Goal: Information Seeking & Learning: Learn about a topic

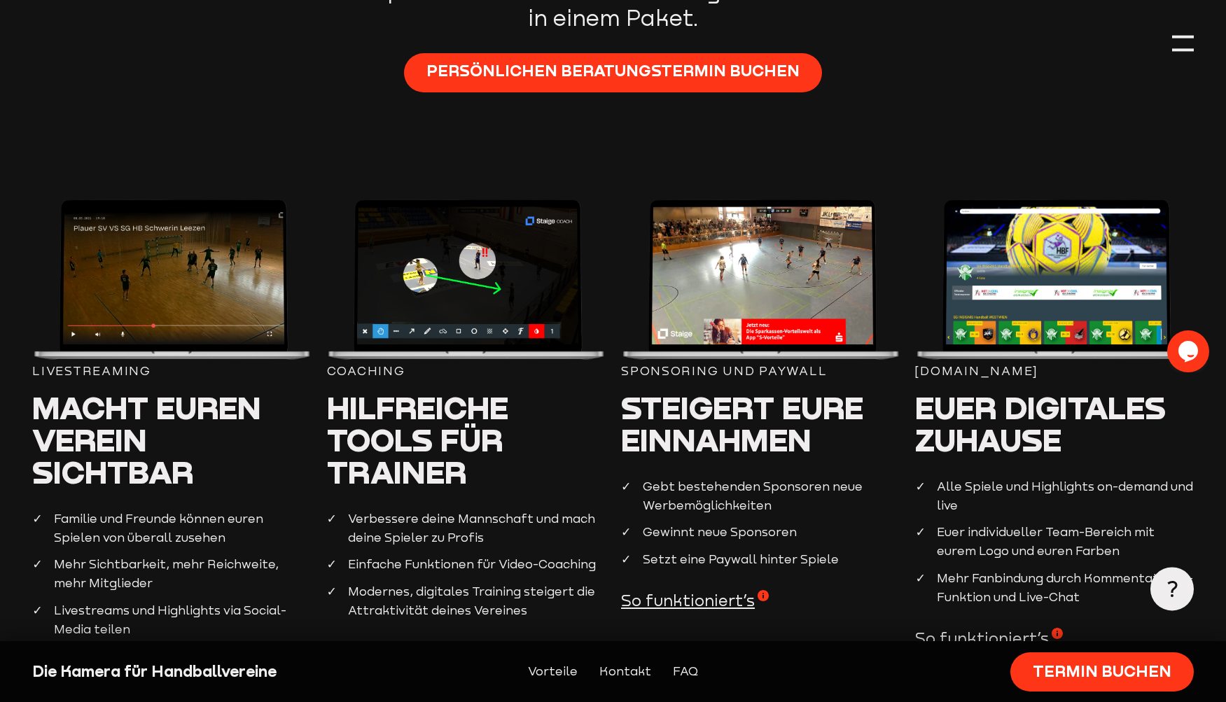
scroll to position [782, 0]
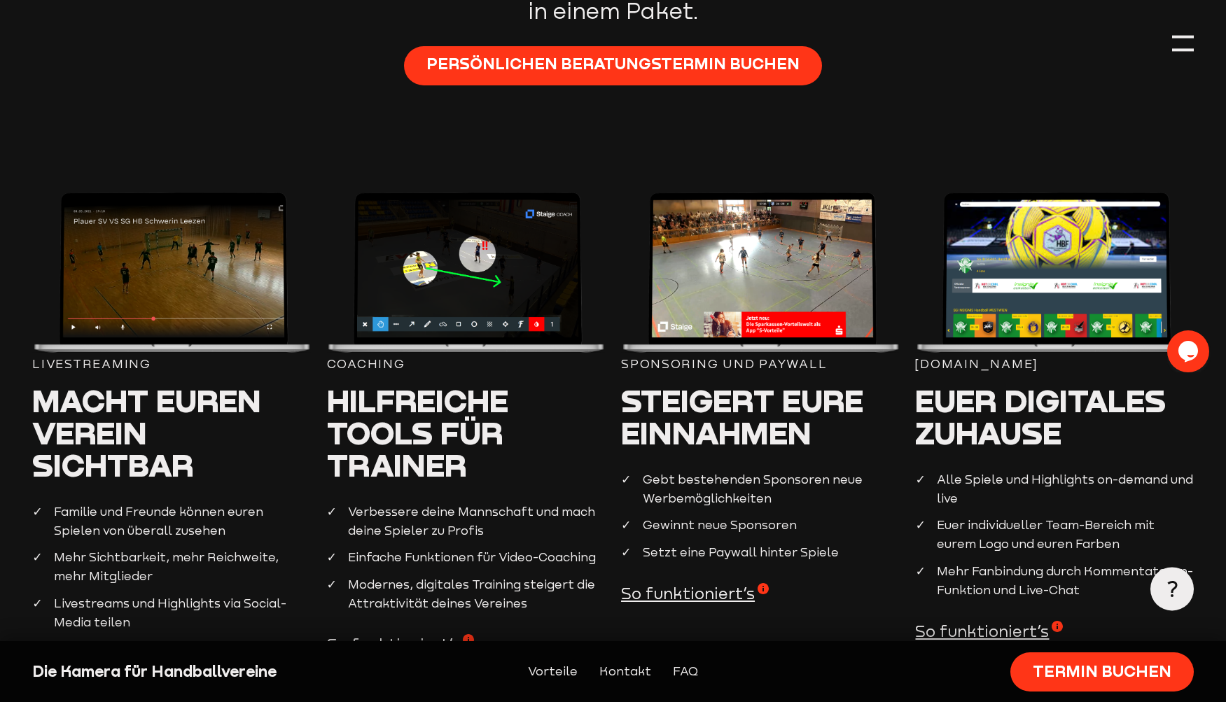
click at [208, 294] on img at bounding box center [171, 274] width 278 height 162
click at [353, 289] on img at bounding box center [466, 274] width 278 height 162
click at [730, 308] on img at bounding box center [760, 274] width 278 height 162
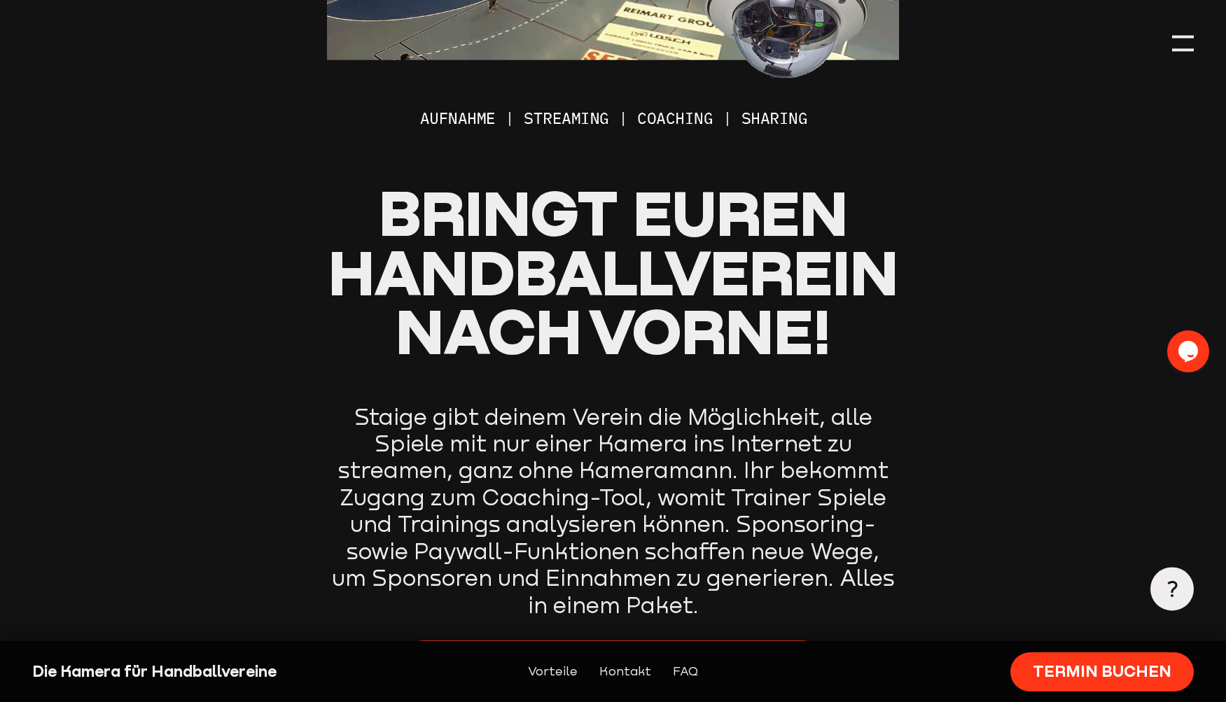
scroll to position [0, 0]
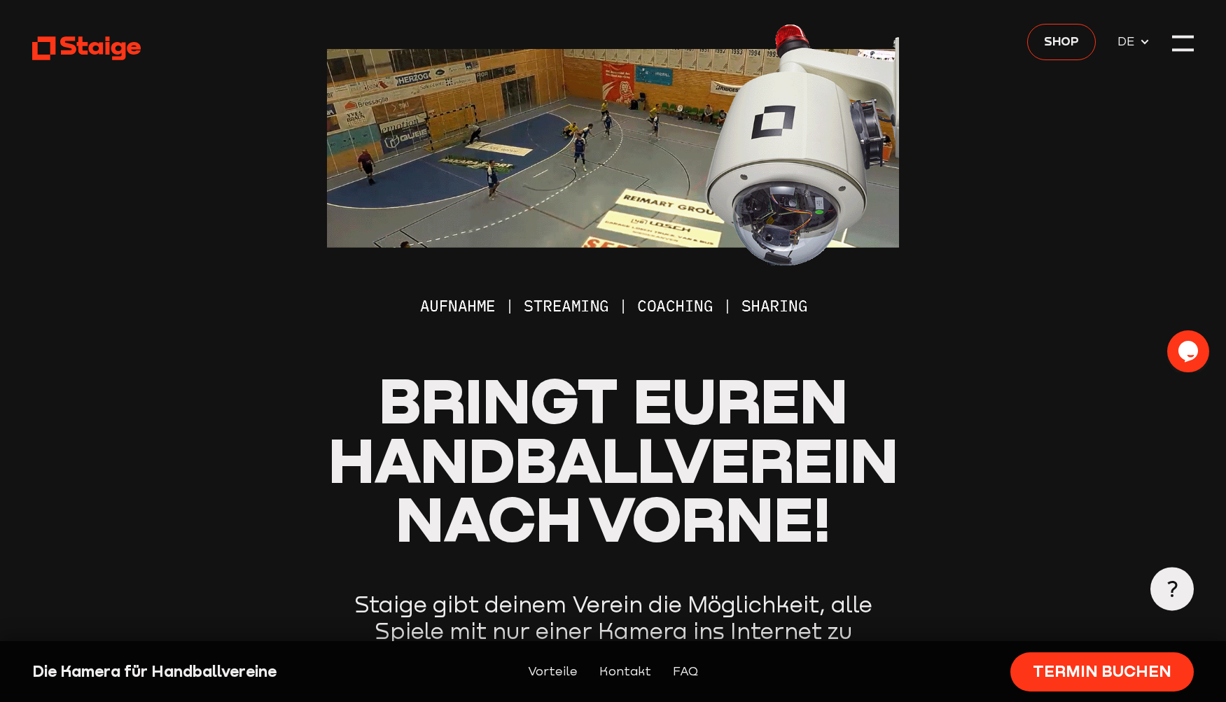
click at [442, 308] on img at bounding box center [613, 164] width 573 height 328
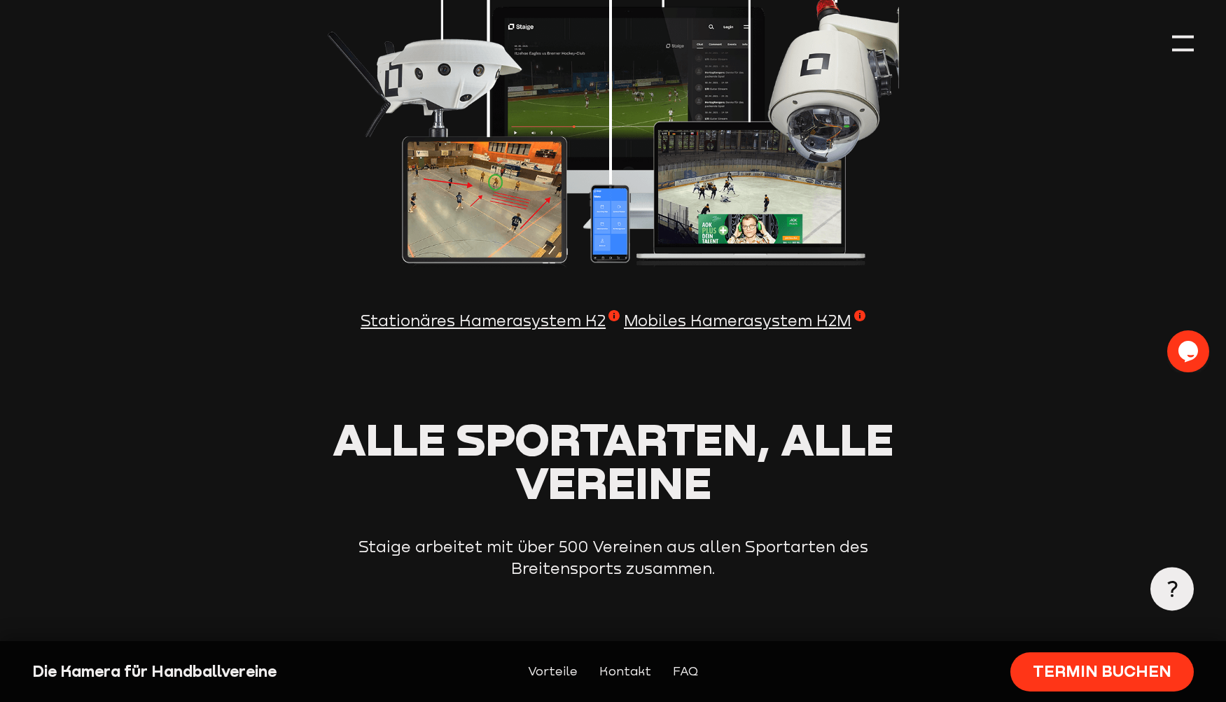
scroll to position [1921, 0]
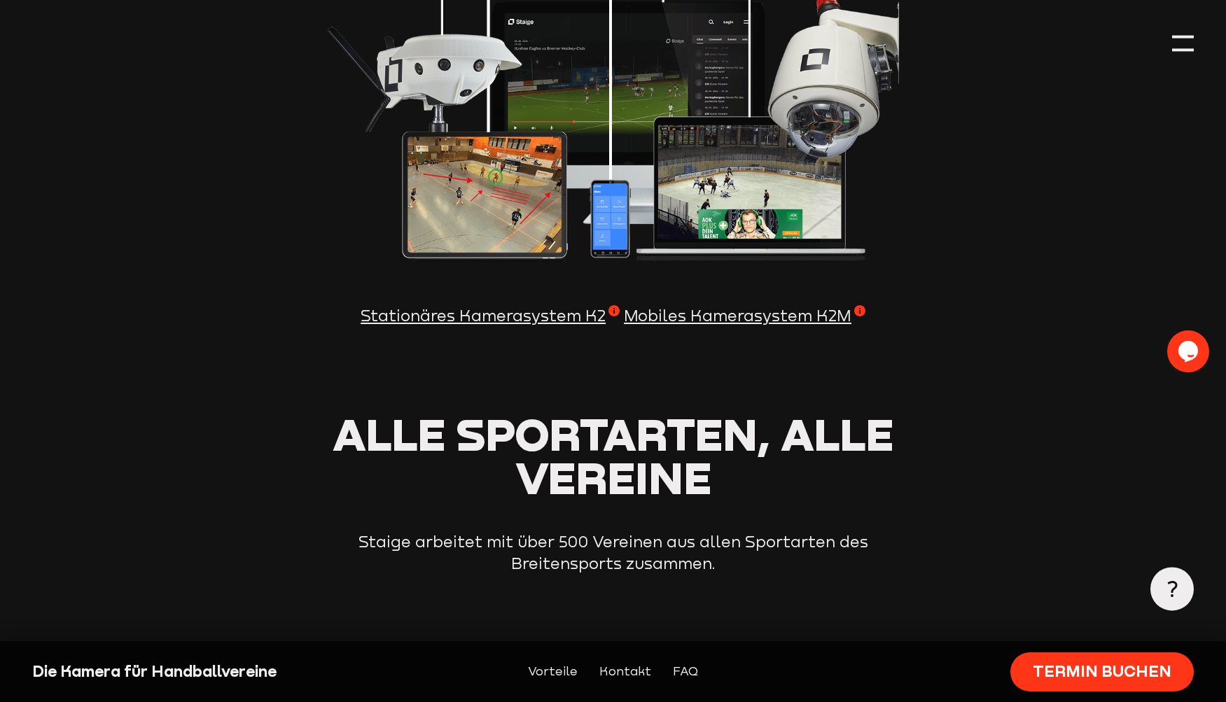
click at [561, 316] on span "Stationäres Kamerasystem K2" at bounding box center [490, 316] width 259 height 22
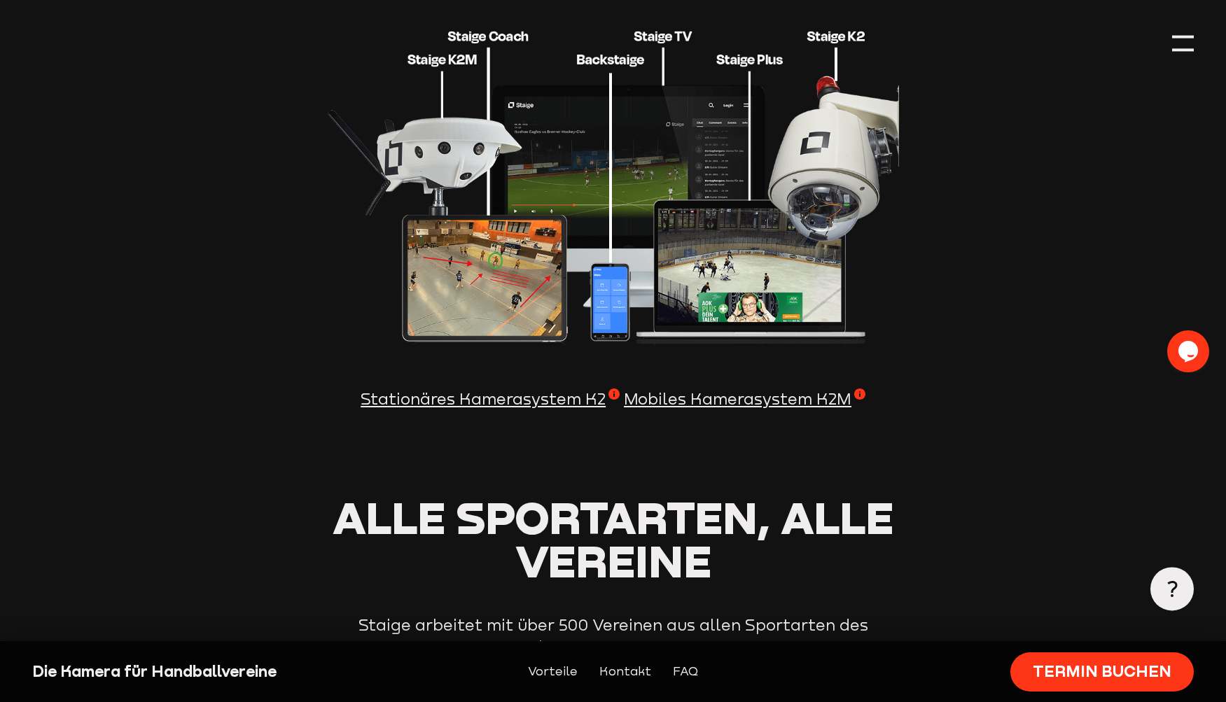
scroll to position [1835, 0]
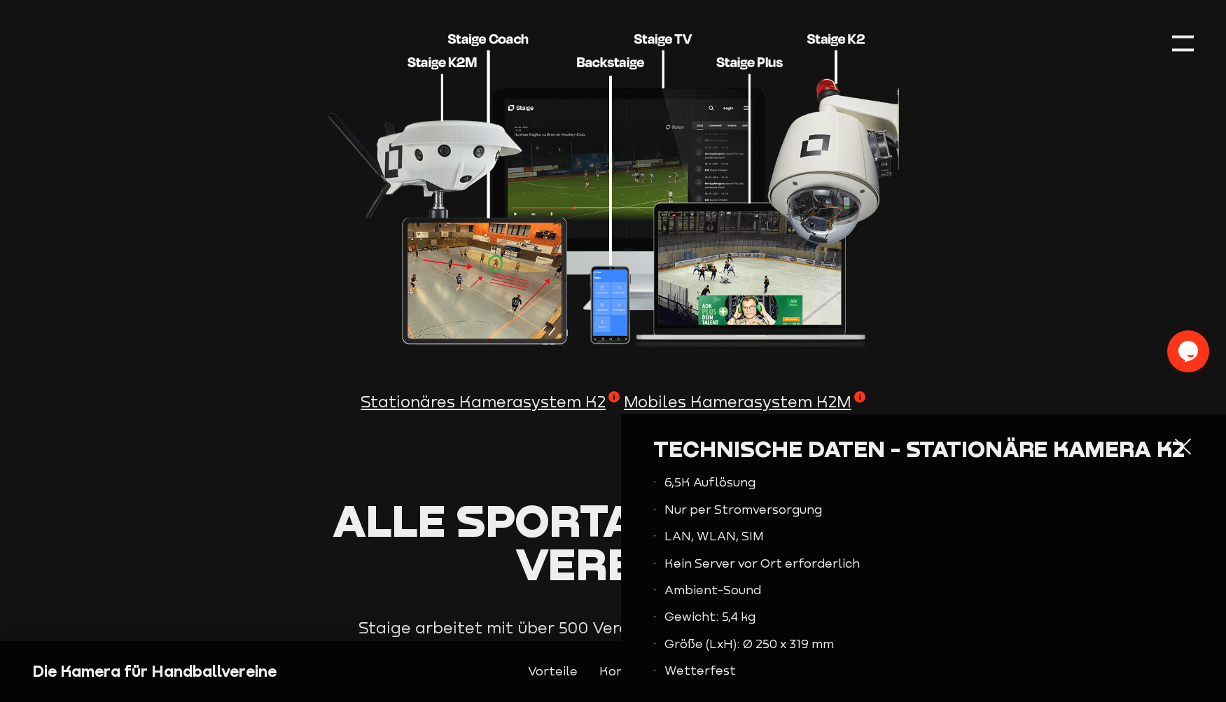
click at [809, 166] on img at bounding box center [613, 185] width 573 height 328
click at [1175, 447] on div at bounding box center [1183, 447] width 22 height 22
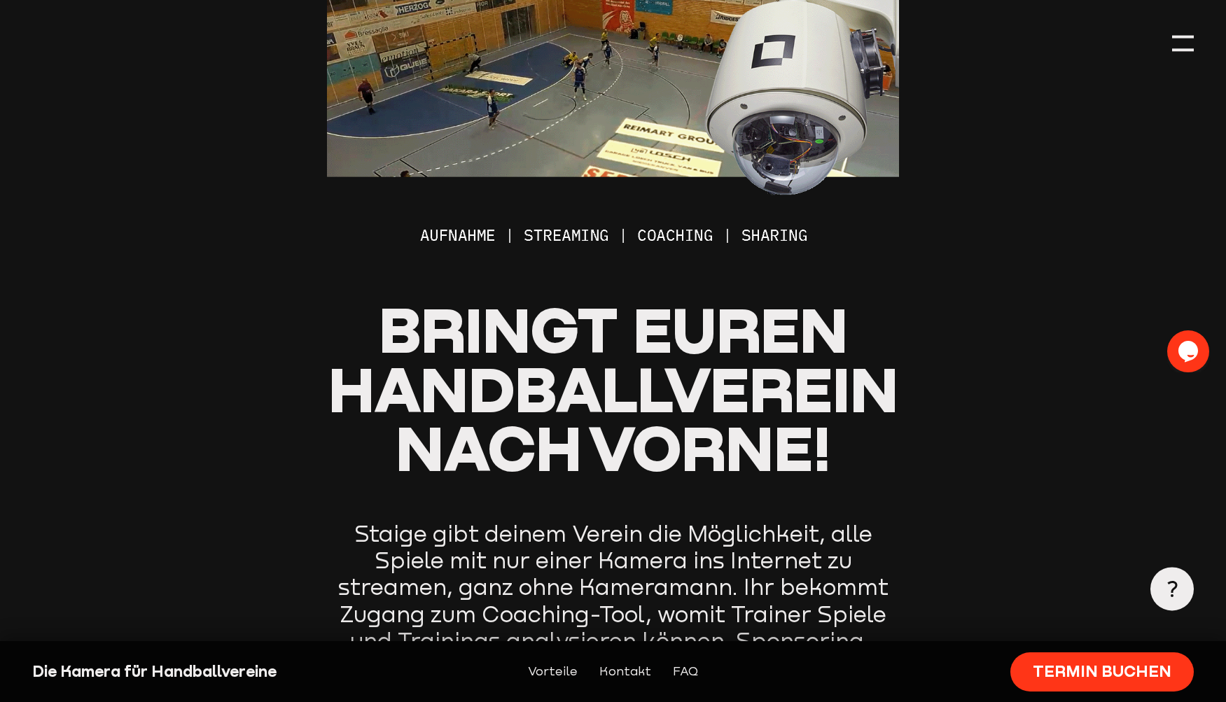
scroll to position [0, 0]
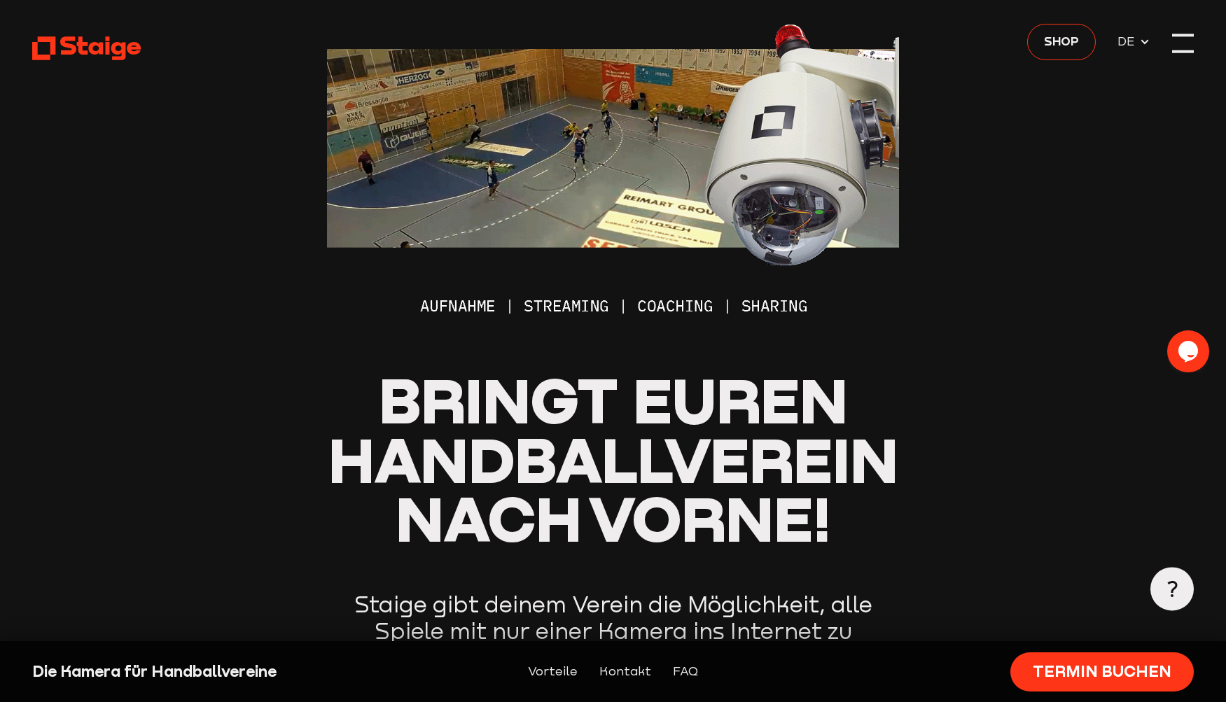
click at [1180, 45] on div at bounding box center [1183, 43] width 22 height 22
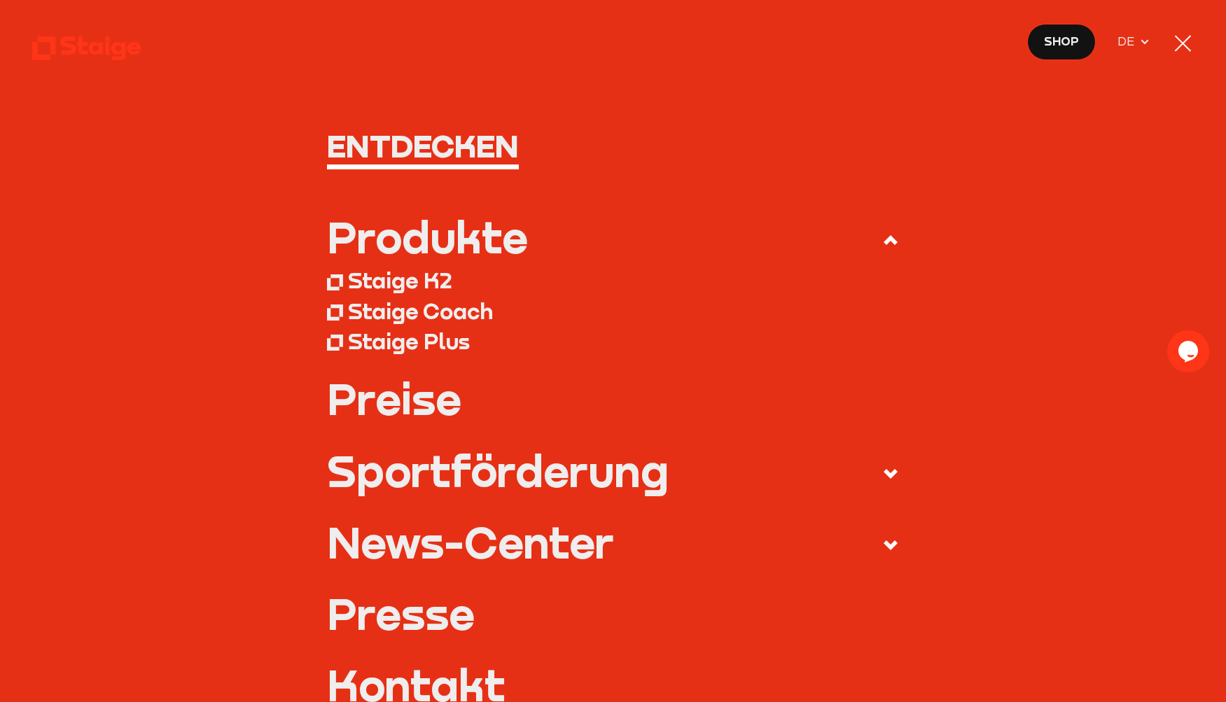
click at [419, 408] on link "Preise" at bounding box center [613, 398] width 573 height 43
